Goal: Transaction & Acquisition: Purchase product/service

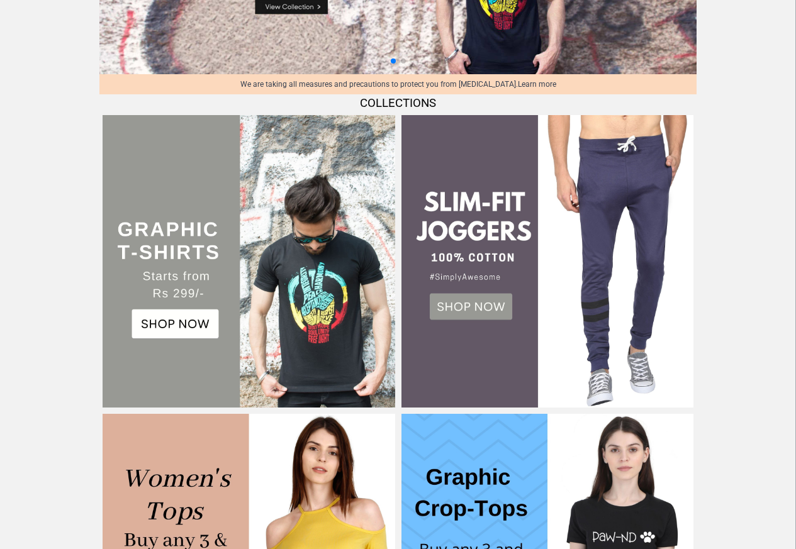
scroll to position [196, 0]
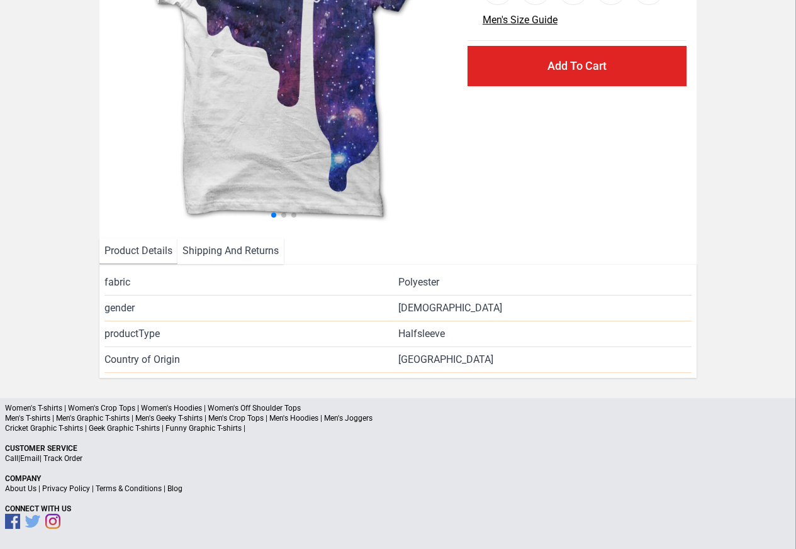
scroll to position [183, 0]
